Goal: Book appointment/travel/reservation

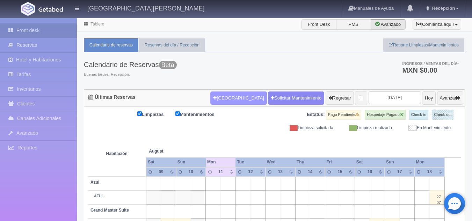
click at [238, 101] on button "[GEOGRAPHIC_DATA]" at bounding box center [239, 98] width 56 height 13
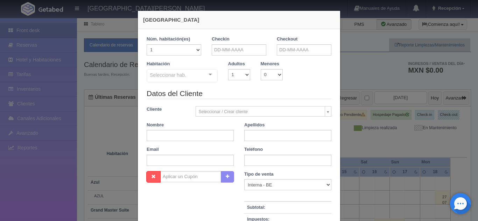
checkbox input "false"
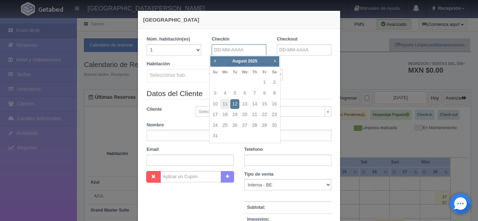
click at [242, 49] on input "text" at bounding box center [239, 49] width 55 height 11
click at [222, 105] on link "11" at bounding box center [224, 104] width 9 height 10
type input "[DATE]"
checkbox input "false"
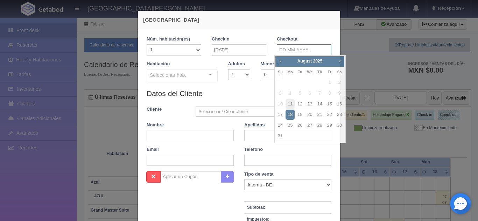
click at [285, 49] on input "text" at bounding box center [304, 49] width 55 height 11
click at [304, 104] on link "12" at bounding box center [299, 104] width 9 height 10
type input "[DATE]"
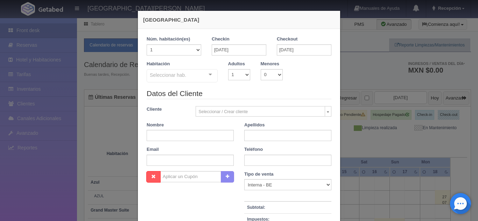
checkbox input "false"
click at [245, 78] on select "1 2 3 4 5 6 7 8 9 10" at bounding box center [239, 74] width 22 height 11
select select "2"
click at [228, 69] on select "1 2 3 4 5 6 7 8 9 10" at bounding box center [239, 74] width 22 height 11
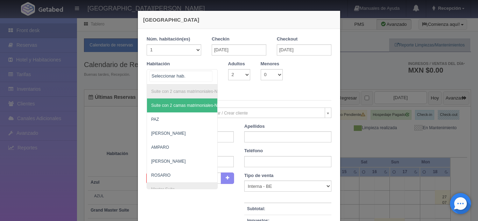
click at [209, 77] on div "Suite con 2 camas matrimoniales-No apta para menores Suite con 2 camas matrimon…" at bounding box center [182, 76] width 71 height 15
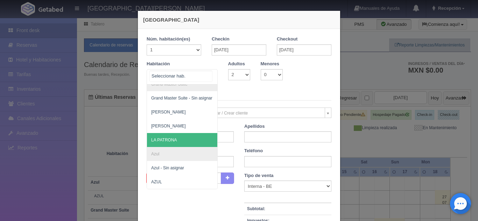
scroll to position [218, 0]
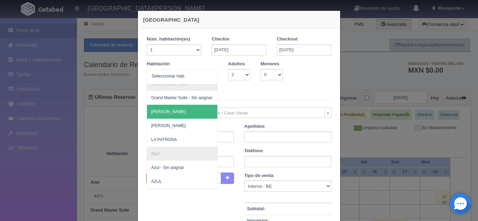
click at [359, 71] on div "[GEOGRAPHIC_DATA] 1 Núm. habitación(es) 1 2 3 4 5 6 7 8 9 10 11 12 13 14 15 16 …" at bounding box center [239, 110] width 478 height 221
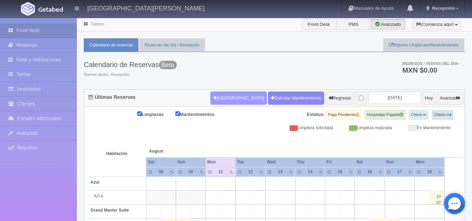
click at [232, 101] on button "[GEOGRAPHIC_DATA]" at bounding box center [239, 98] width 56 height 13
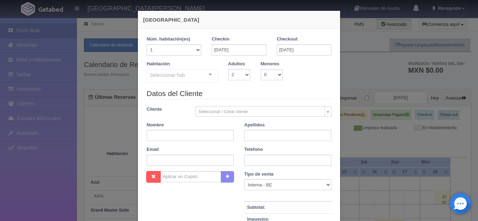
click at [209, 75] on div "Seleccionar hab. Suite con 2 camas matrimoniales-No apta para menores Suite con…" at bounding box center [182, 76] width 71 height 14
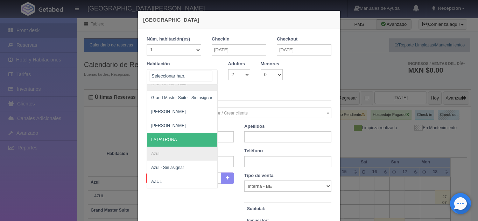
click at [183, 139] on span "LA PATRONA" at bounding box center [216, 140] width 138 height 14
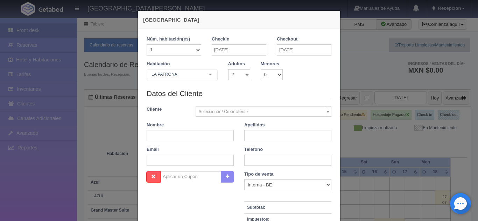
checkbox input "false"
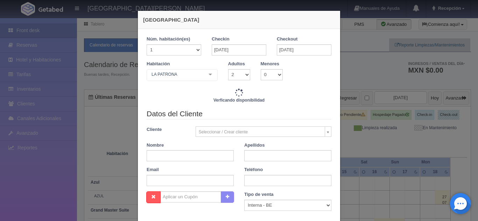
type input "5620.00"
checkbox input "false"
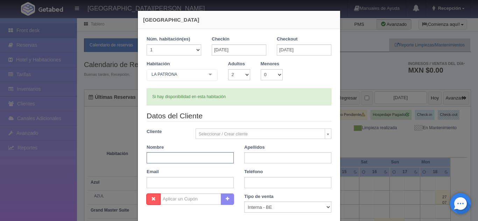
click at [184, 156] on input "text" at bounding box center [190, 157] width 87 height 11
type input "[PERSON_NAME]"
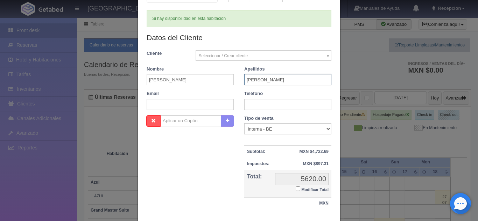
scroll to position [80, 0]
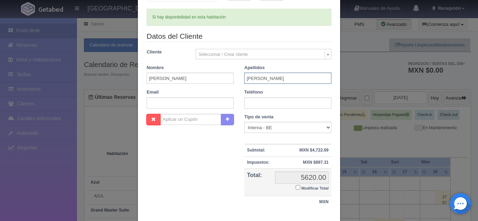
type input "[PERSON_NAME]"
click at [264, 107] on input "text" at bounding box center [287, 103] width 87 height 11
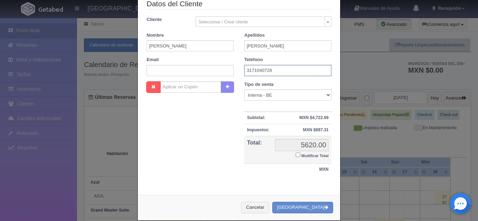
scroll to position [122, 0]
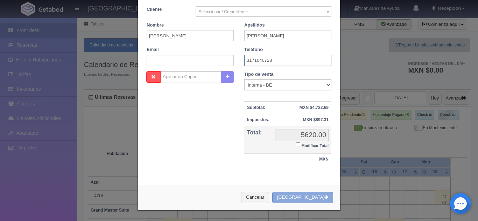
type input "3171040728"
click at [313, 196] on button "[GEOGRAPHIC_DATA]" at bounding box center [302, 198] width 61 height 12
